Goal: Check status

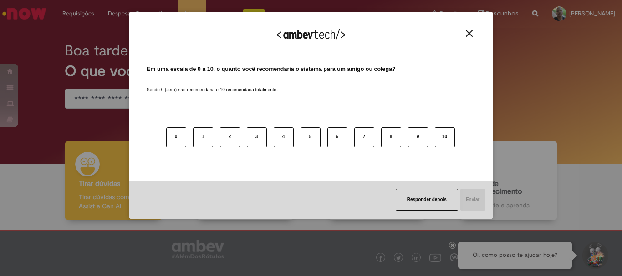
click at [76, 14] on div "Agradecemos seu feedback! Em uma escala de 0 a 10, o quanto você recomendaria o…" at bounding box center [311, 138] width 622 height 276
click at [465, 34] on button "Close" at bounding box center [469, 34] width 12 height 8
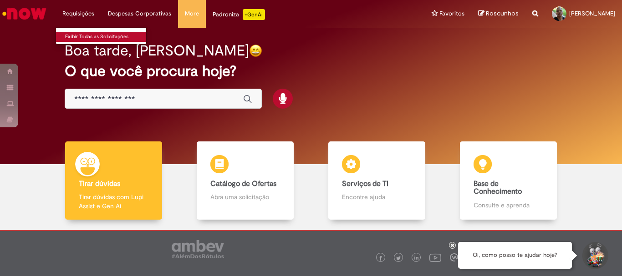
click at [76, 41] on link "Exibir Todas as Solicitações" at bounding box center [106, 37] width 100 height 10
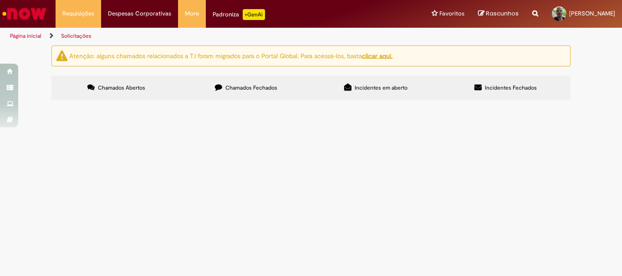
click at [294, 91] on label "Chamados Fechados" at bounding box center [246, 88] width 130 height 25
click at [0, 0] on link "2" at bounding box center [0, 0] width 0 height 0
click at [0, 0] on link "3" at bounding box center [0, 0] width 0 height 0
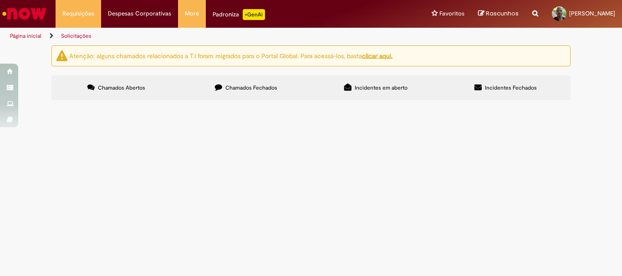
scroll to position [46, 0]
click at [0, 0] on span "Boa tarde, Solicito correção/ alteração nos cadastros de dos colaboradores em a…" at bounding box center [0, 0] width 0 height 0
